Goal: Find contact information: Find contact information

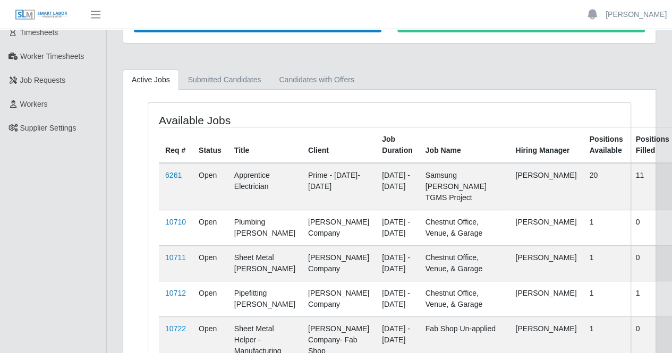
scroll to position [69, 0]
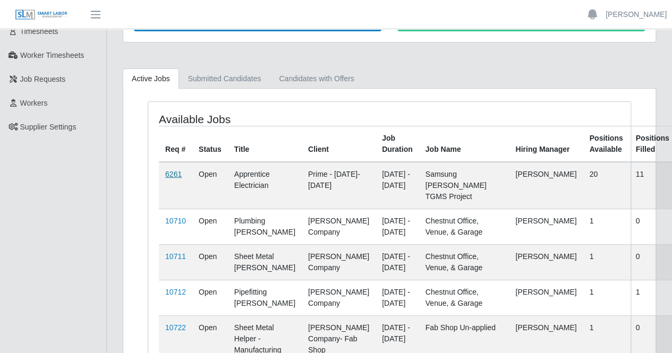
click at [169, 173] on link "6261" at bounding box center [173, 174] width 16 height 9
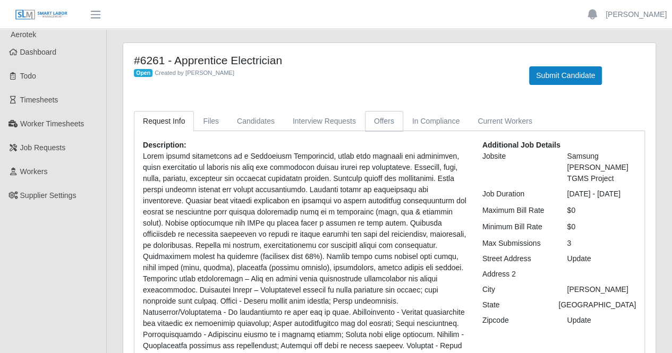
click at [373, 123] on link "Offers" at bounding box center [384, 121] width 38 height 21
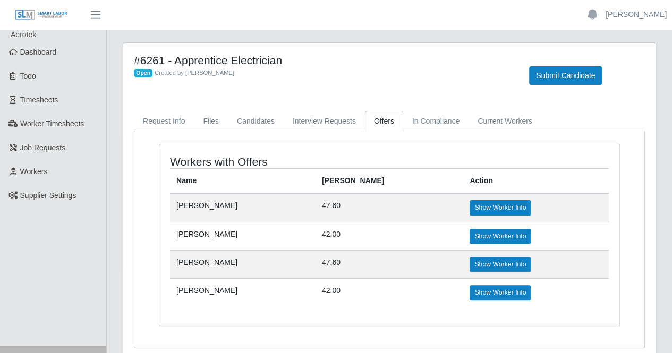
drag, startPoint x: 217, startPoint y: 285, endPoint x: 169, endPoint y: 284, distance: 48.4
click at [169, 284] on div "Workers with Offers Name [PERSON_NAME] Action [PERSON_NAME] 47.60 Show Worker I…" at bounding box center [389, 236] width 460 height 182
click at [188, 282] on td "[PERSON_NAME]" at bounding box center [243, 293] width 146 height 28
click at [184, 290] on td "[PERSON_NAME]" at bounding box center [243, 293] width 146 height 28
click at [187, 292] on td "[PERSON_NAME]" at bounding box center [243, 293] width 146 height 28
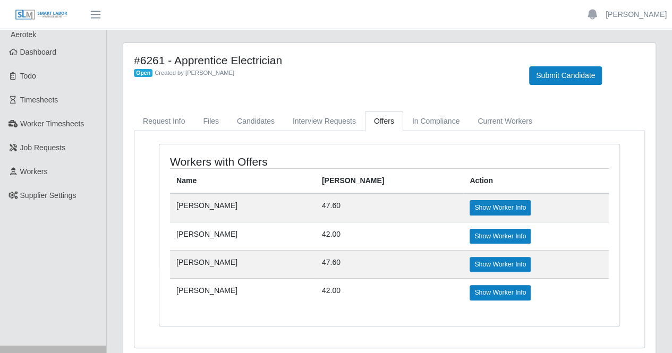
click at [185, 302] on td "[PERSON_NAME]" at bounding box center [243, 293] width 146 height 28
drag, startPoint x: 175, startPoint y: 286, endPoint x: 246, endPoint y: 285, distance: 70.2
click at [246, 285] on td "[PERSON_NAME]" at bounding box center [243, 293] width 146 height 28
copy td "[PERSON_NAME]"
click at [209, 284] on td "[PERSON_NAME]" at bounding box center [243, 293] width 146 height 28
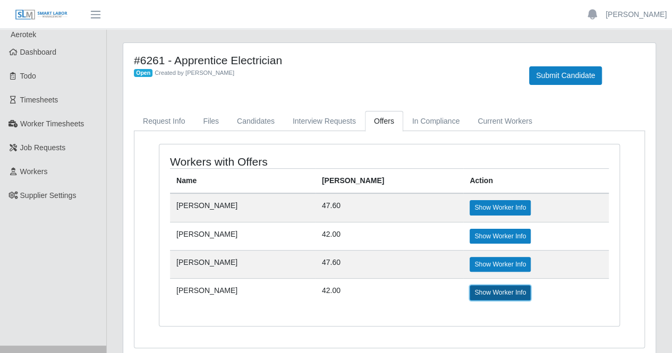
click at [474, 290] on link "Show Worker Info" at bounding box center [500, 292] width 61 height 15
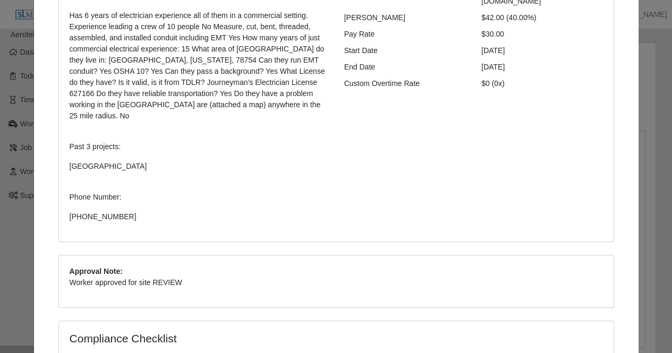
scroll to position [162, 0]
click at [74, 211] on p "[PHONE_NUMBER]" at bounding box center [199, 216] width 259 height 11
drag, startPoint x: 79, startPoint y: 201, endPoint x: 53, endPoint y: 151, distance: 56.1
click at [50, 151] on div "Status: offered Write Up: Please consider [PERSON_NAME] for Apprentice Electric…" at bounding box center [336, 92] width 572 height 326
click at [62, 206] on div "Write Up: Please consider [PERSON_NAME] for Apprentice Electrician s. He is loo…" at bounding box center [199, 99] width 275 height 263
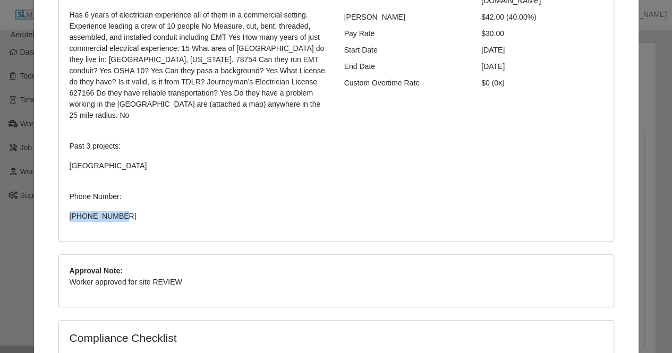
drag, startPoint x: 59, startPoint y: 204, endPoint x: 119, endPoint y: 206, distance: 59.6
click at [119, 207] on div "Write Up: Please consider [PERSON_NAME] for Apprentice Electrician s. He is loo…" at bounding box center [199, 99] width 275 height 263
